Goal: Task Accomplishment & Management: Manage account settings

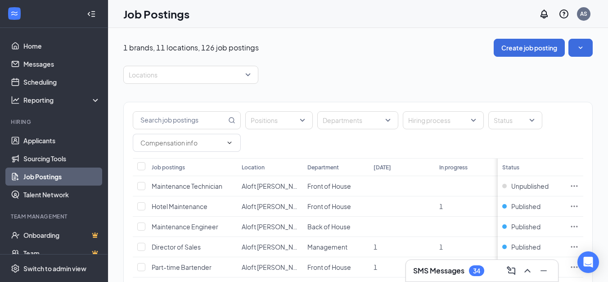
click at [28, 175] on link "Job Postings" at bounding box center [61, 176] width 77 height 18
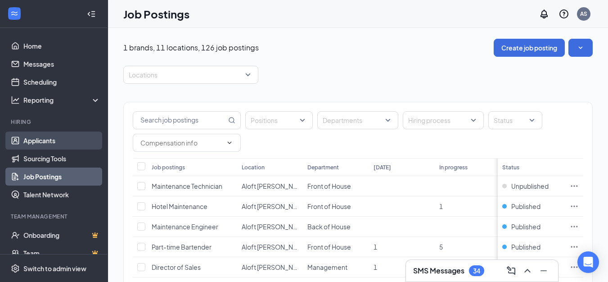
click at [35, 140] on link "Applicants" at bounding box center [61, 140] width 77 height 18
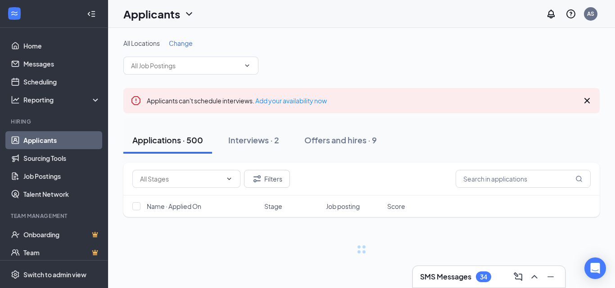
click at [442, 274] on h3 "SMS Messages" at bounding box center [445, 277] width 51 height 10
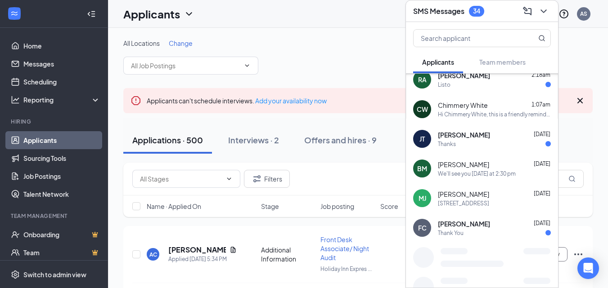
scroll to position [315, 0]
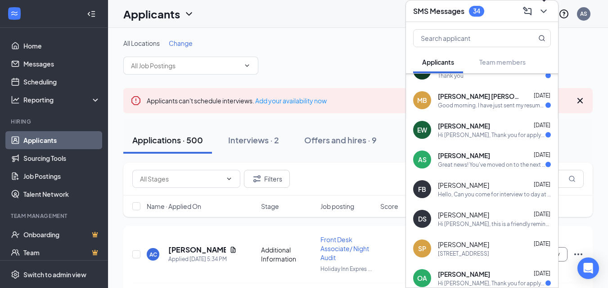
click at [541, 12] on icon "ChevronDown" at bounding box center [543, 11] width 11 height 11
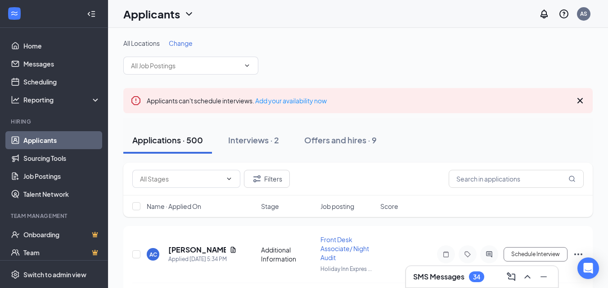
click at [472, 130] on div "Applications · 500 Interviews · 2 Offers and hires · 9" at bounding box center [357, 140] width 469 height 27
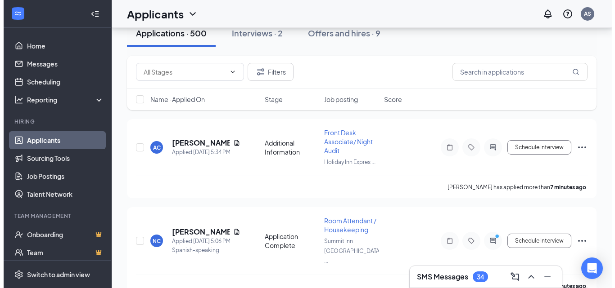
scroll to position [108, 0]
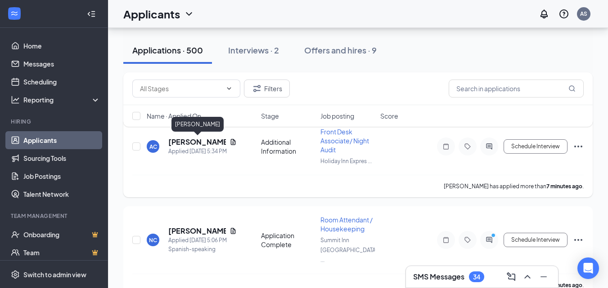
click at [205, 142] on h5 "[PERSON_NAME]" at bounding box center [197, 142] width 58 height 10
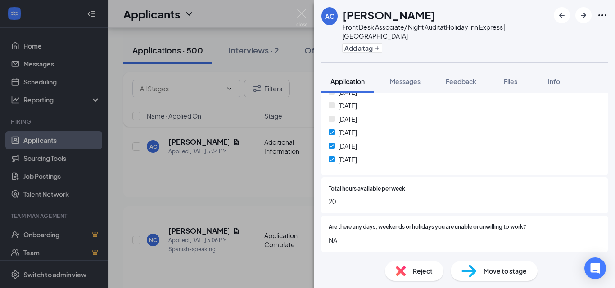
scroll to position [198, 0]
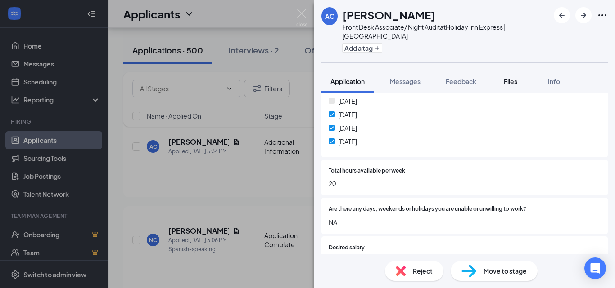
click at [510, 77] on span "Files" at bounding box center [509, 81] width 13 height 8
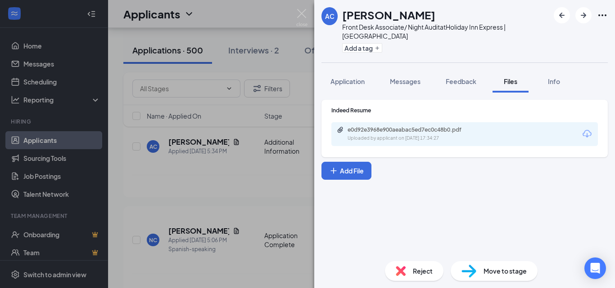
click at [588, 129] on icon "Download" at bounding box center [586, 134] width 11 height 11
